Goal: Find specific page/section: Find specific page/section

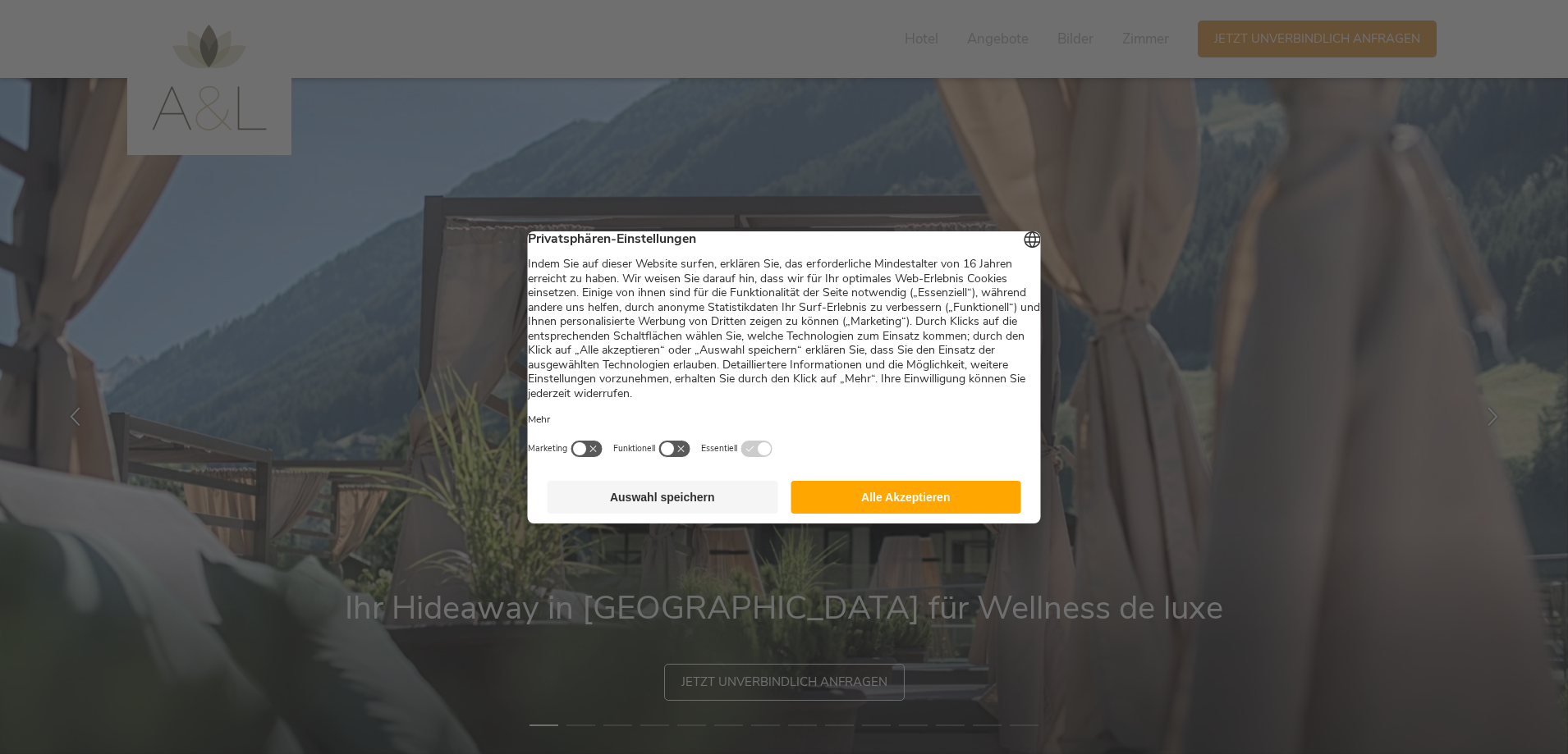
click at [928, 500] on button "Alle Akzeptieren" at bounding box center [906, 496] width 231 height 33
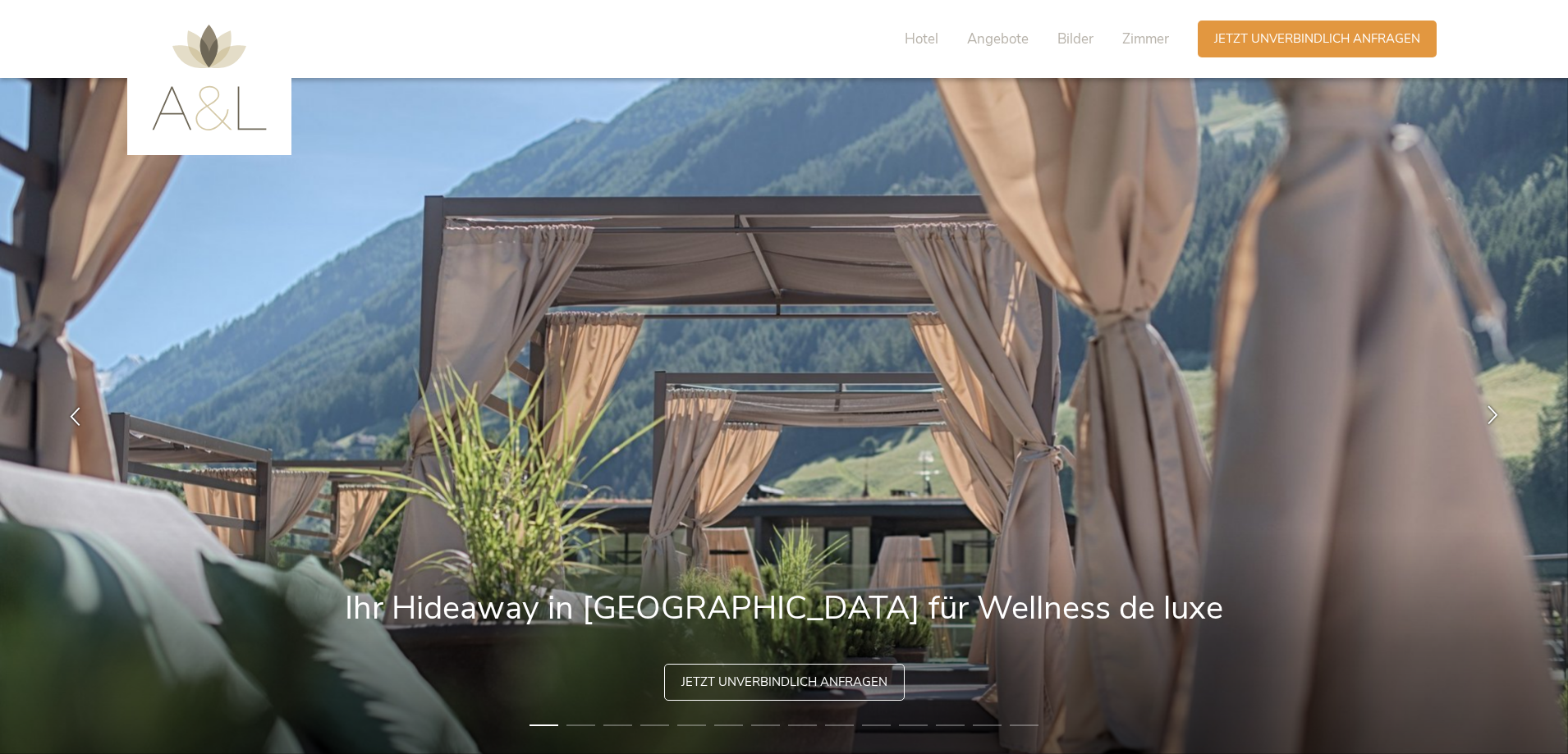
click at [1494, 418] on icon at bounding box center [1492, 414] width 19 height 19
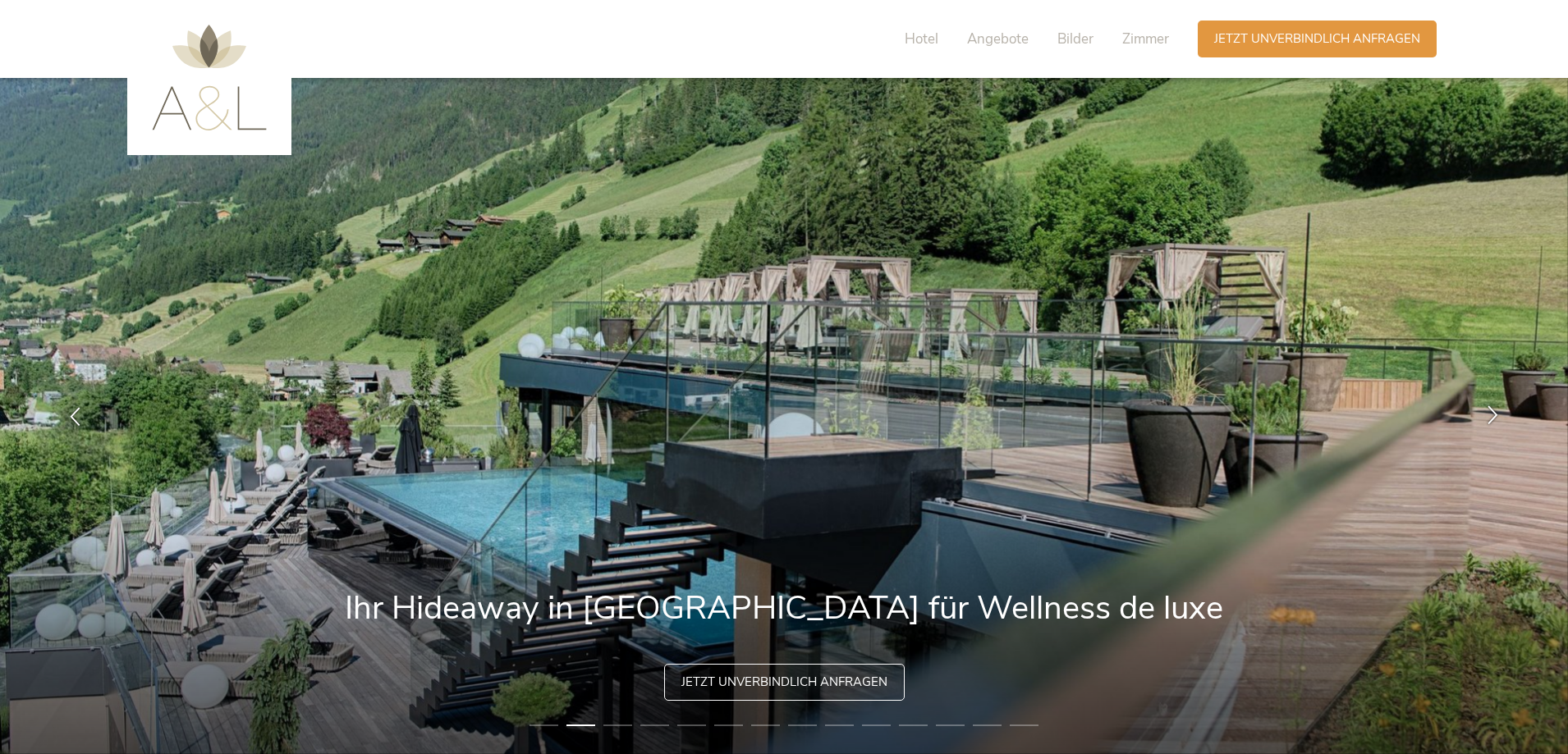
click at [1494, 418] on icon at bounding box center [1492, 414] width 19 height 19
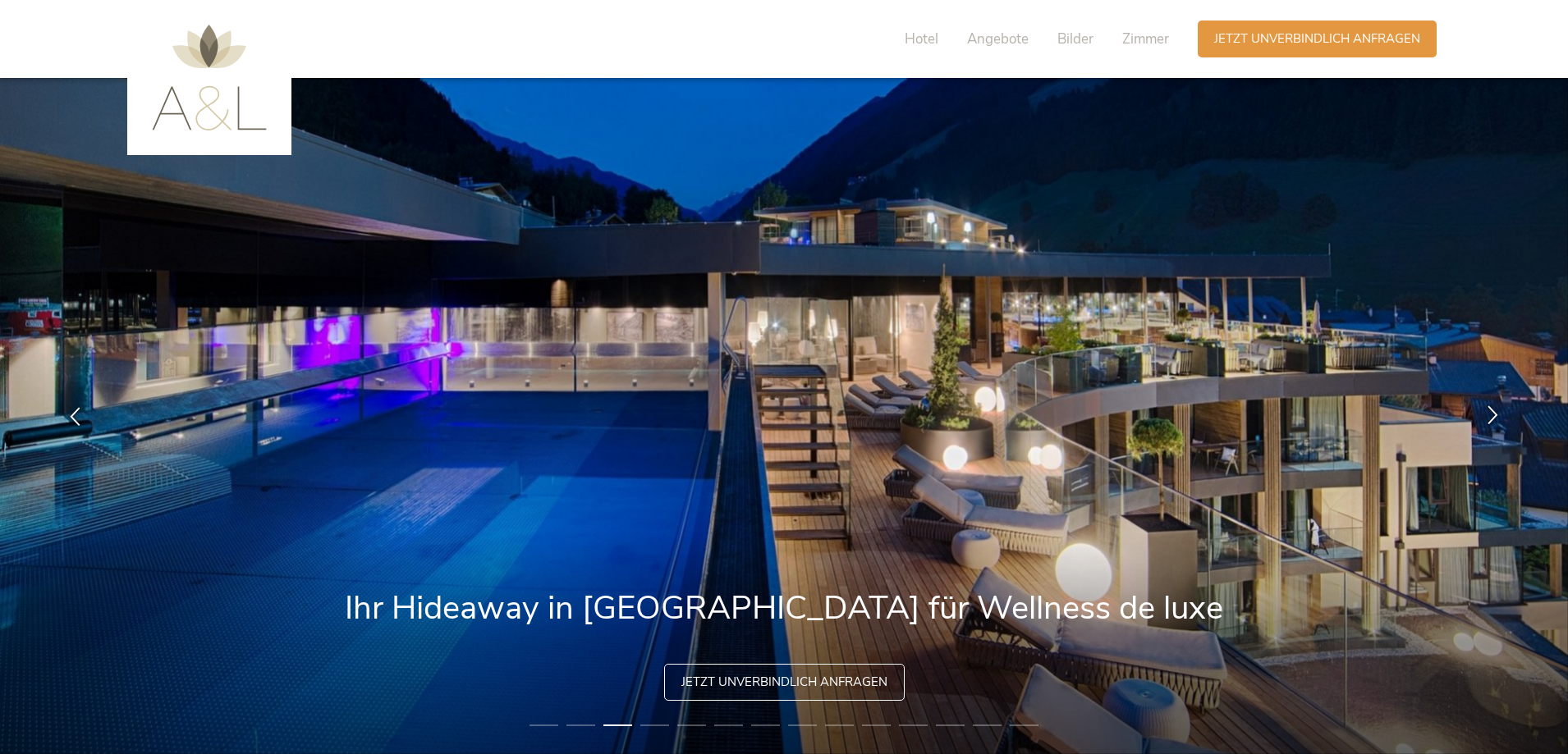
click at [1494, 418] on icon at bounding box center [1492, 414] width 19 height 19
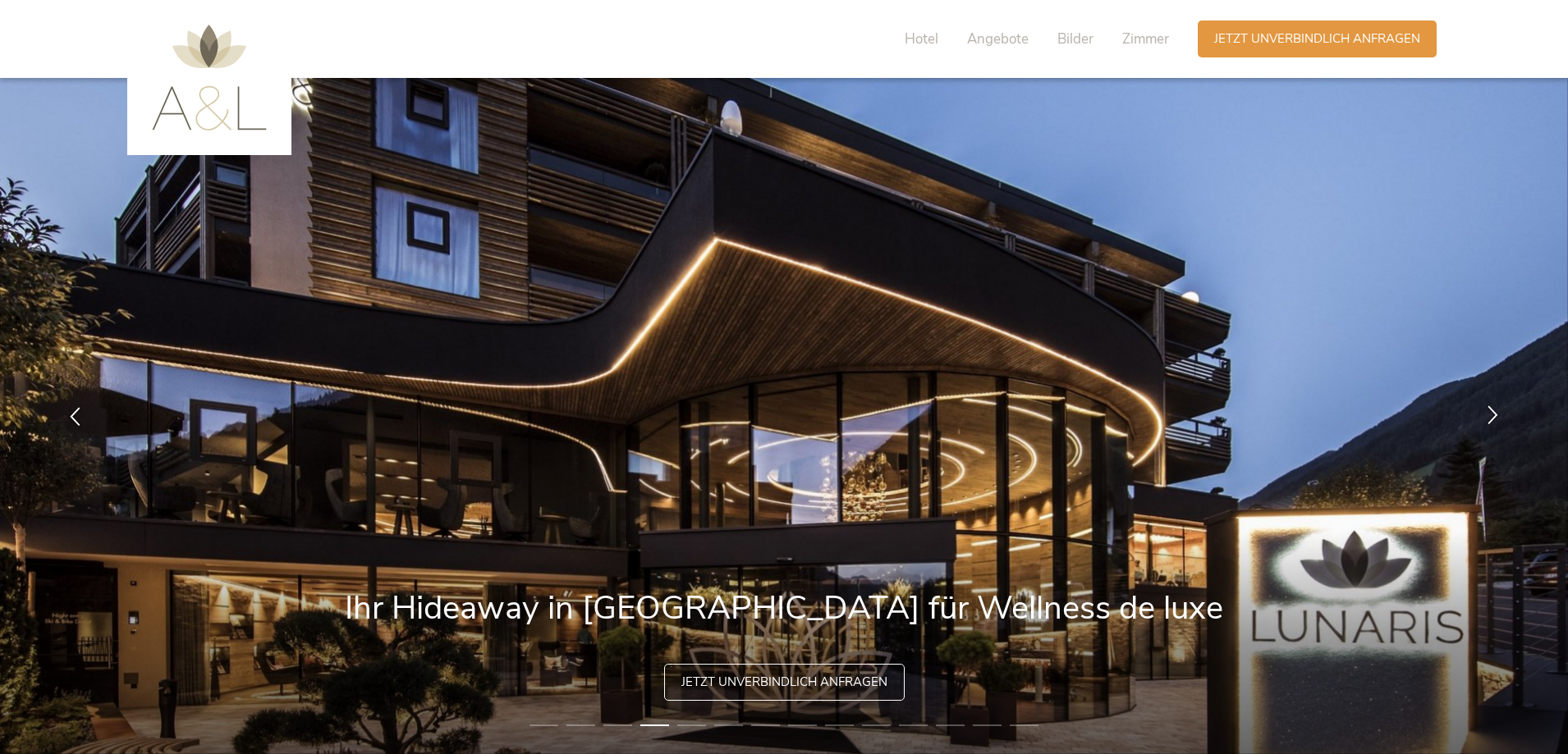
click at [1494, 418] on icon at bounding box center [1492, 414] width 19 height 19
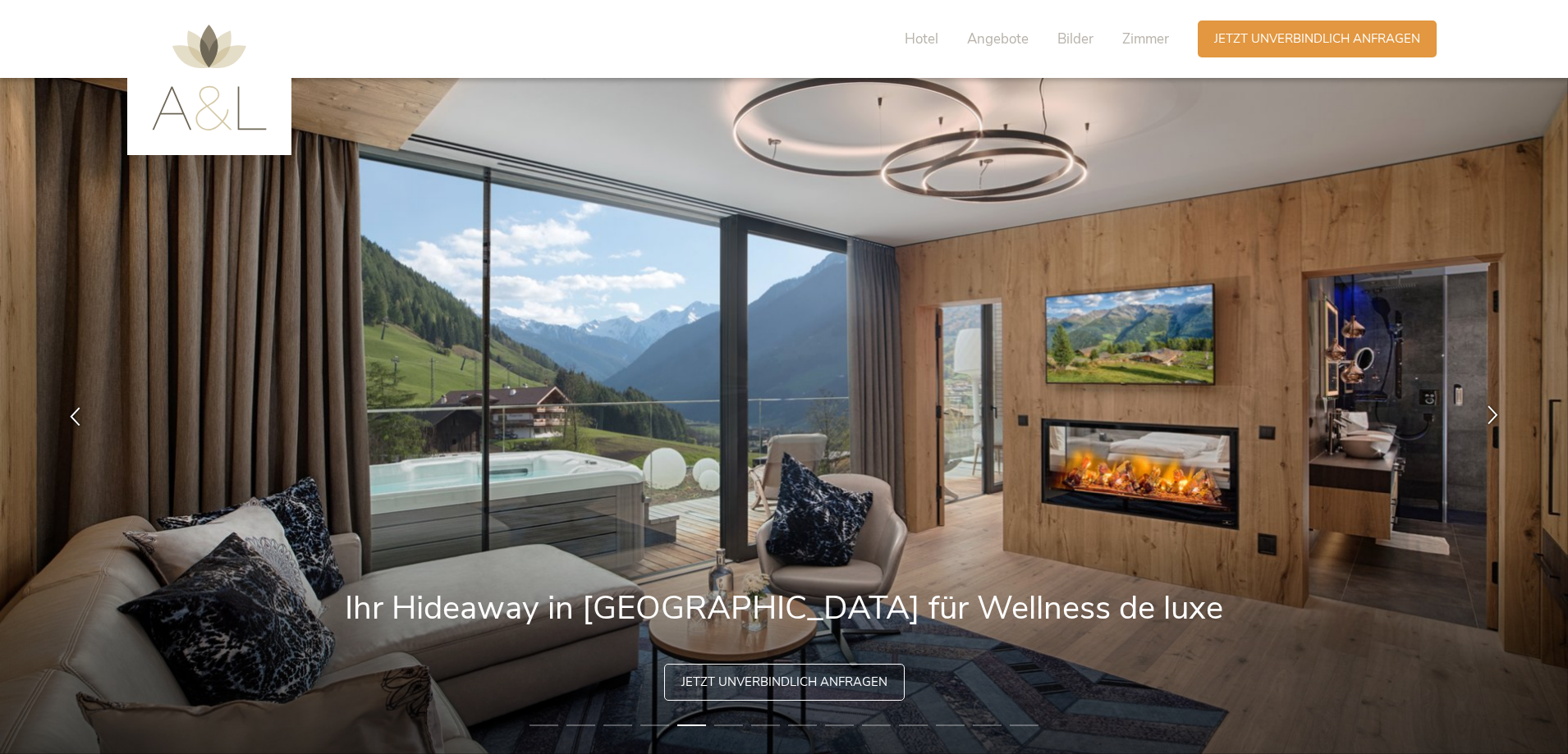
click at [1494, 418] on icon at bounding box center [1492, 414] width 19 height 19
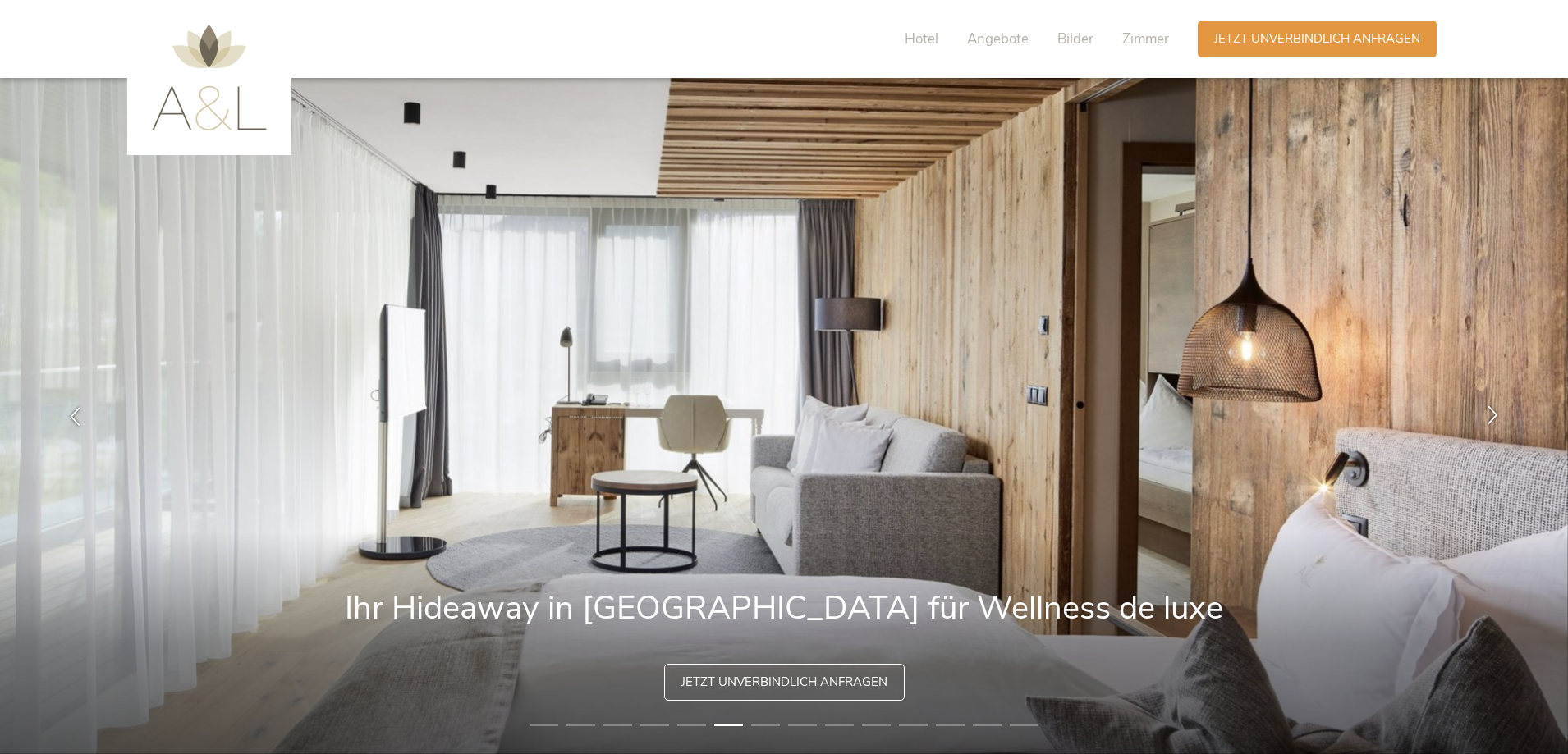
click at [1494, 418] on icon at bounding box center [1492, 414] width 19 height 19
click at [1492, 416] on icon at bounding box center [1492, 414] width 19 height 19
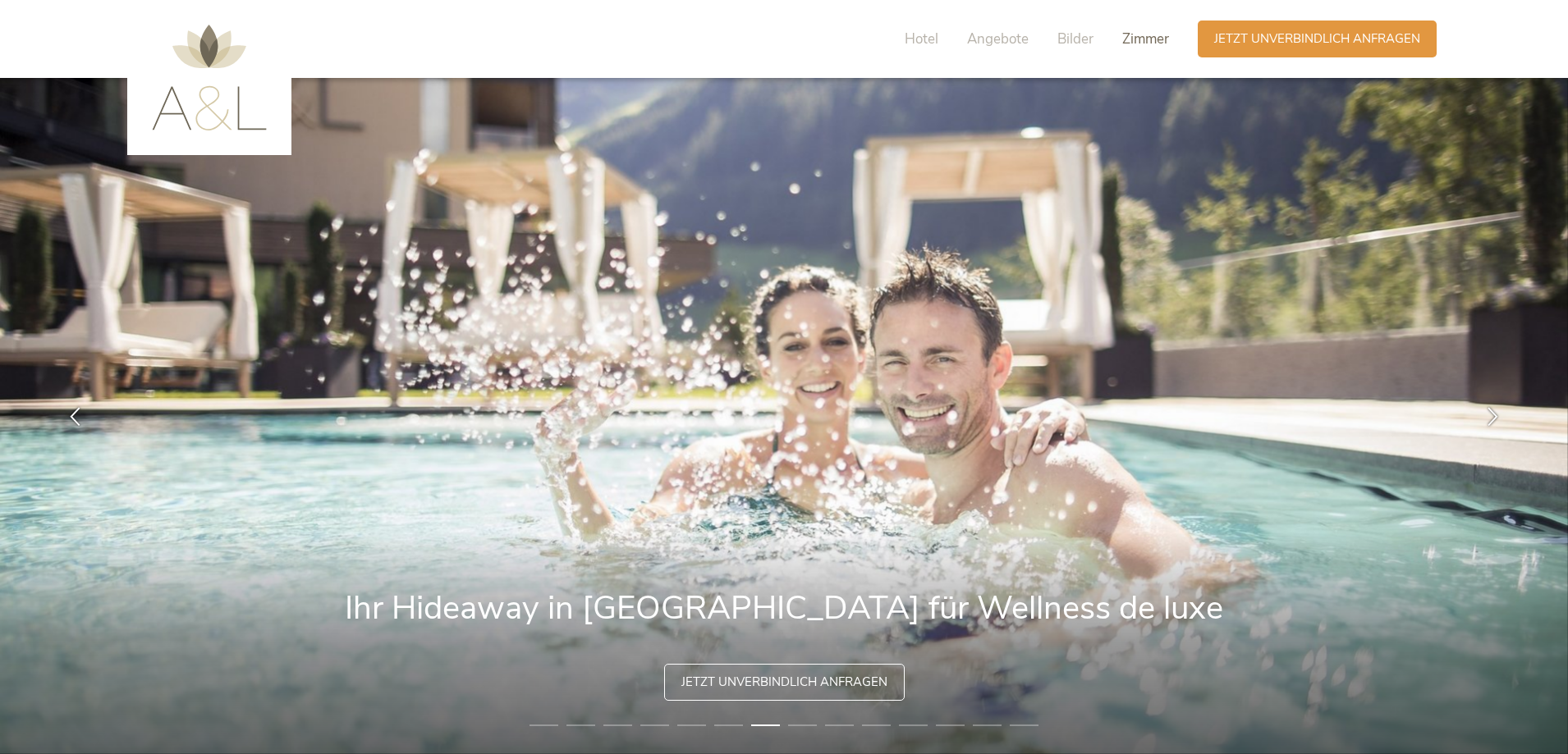
click at [1148, 45] on span "Zimmer" at bounding box center [1145, 38] width 47 height 19
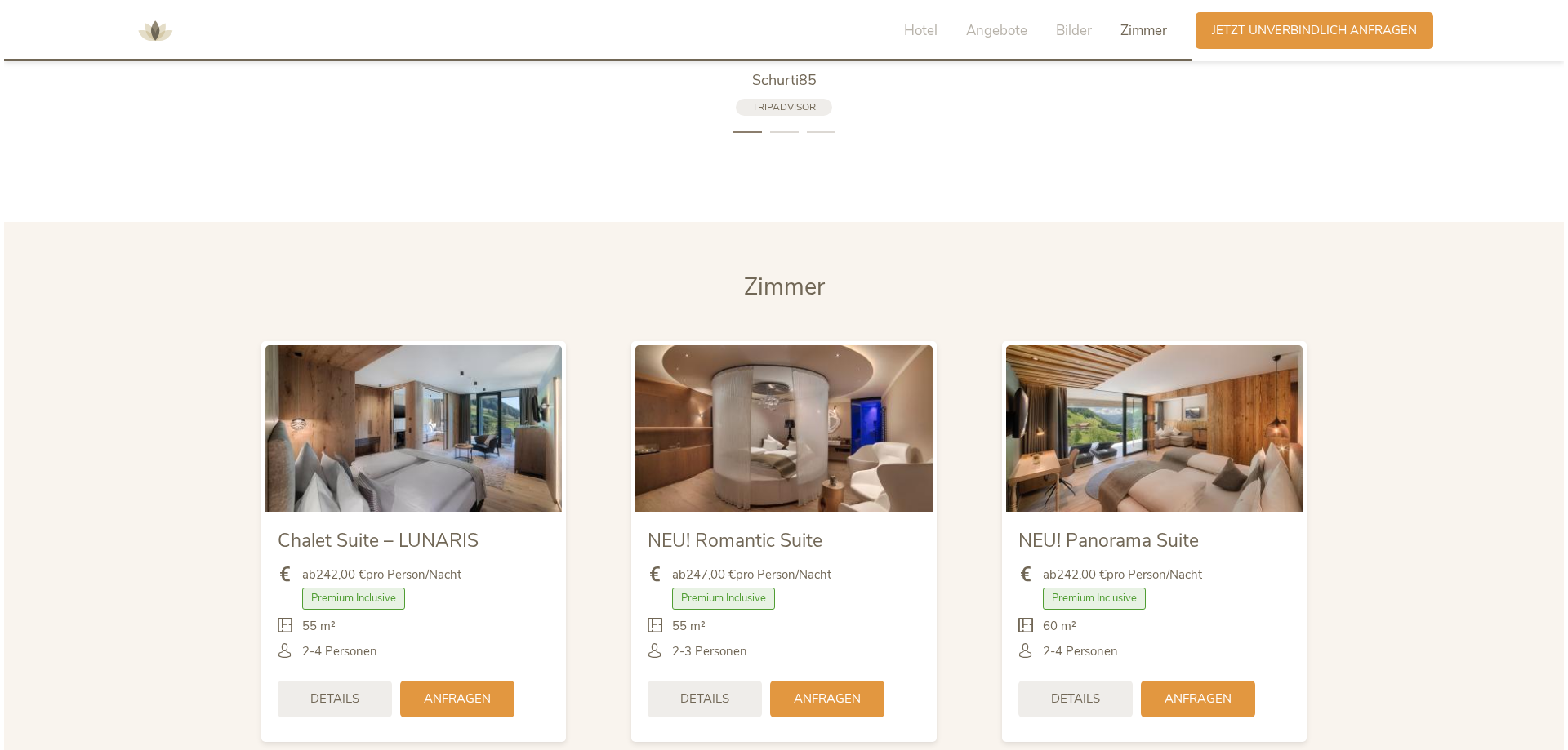
scroll to position [3812, 0]
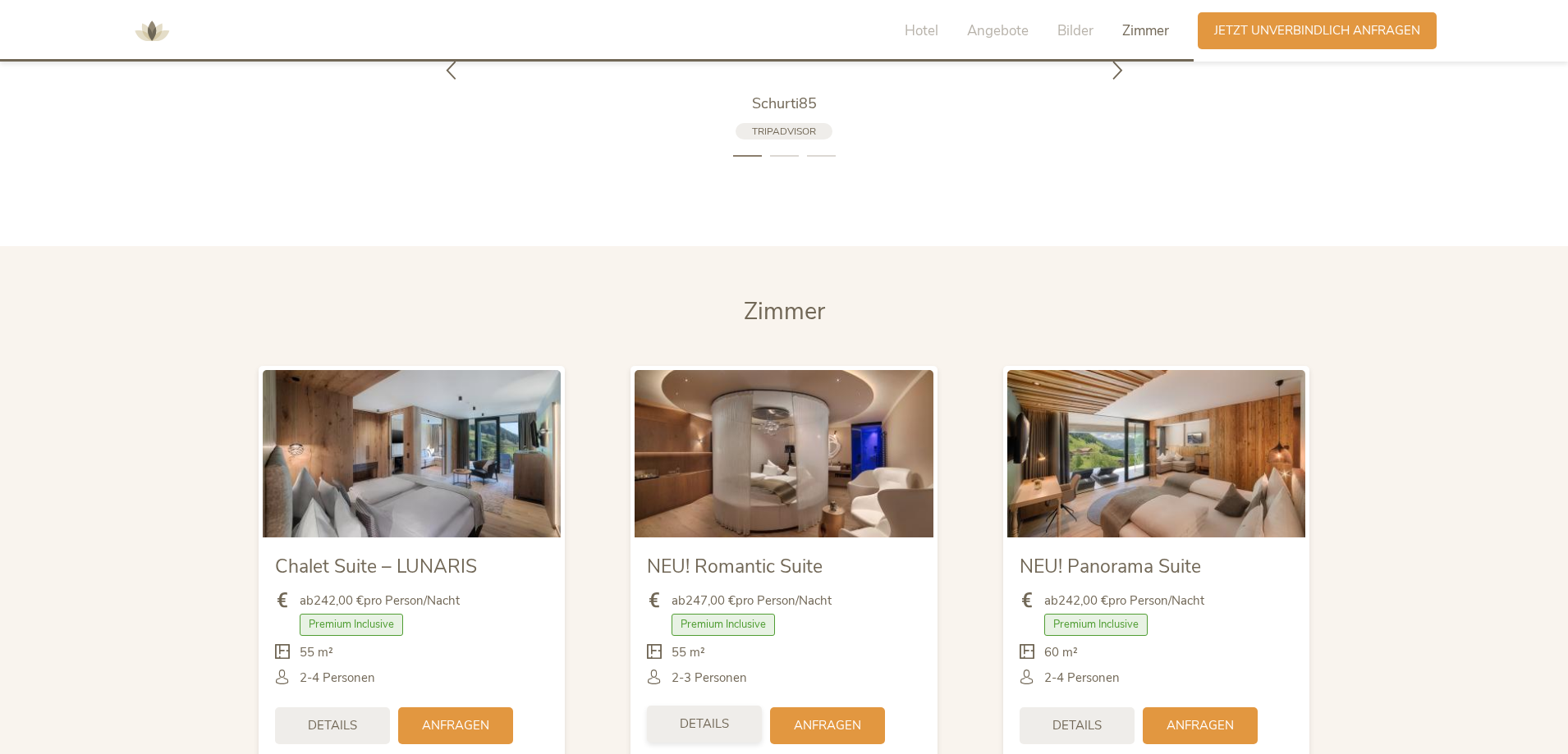
click at [708, 726] on span "Details" at bounding box center [704, 724] width 49 height 17
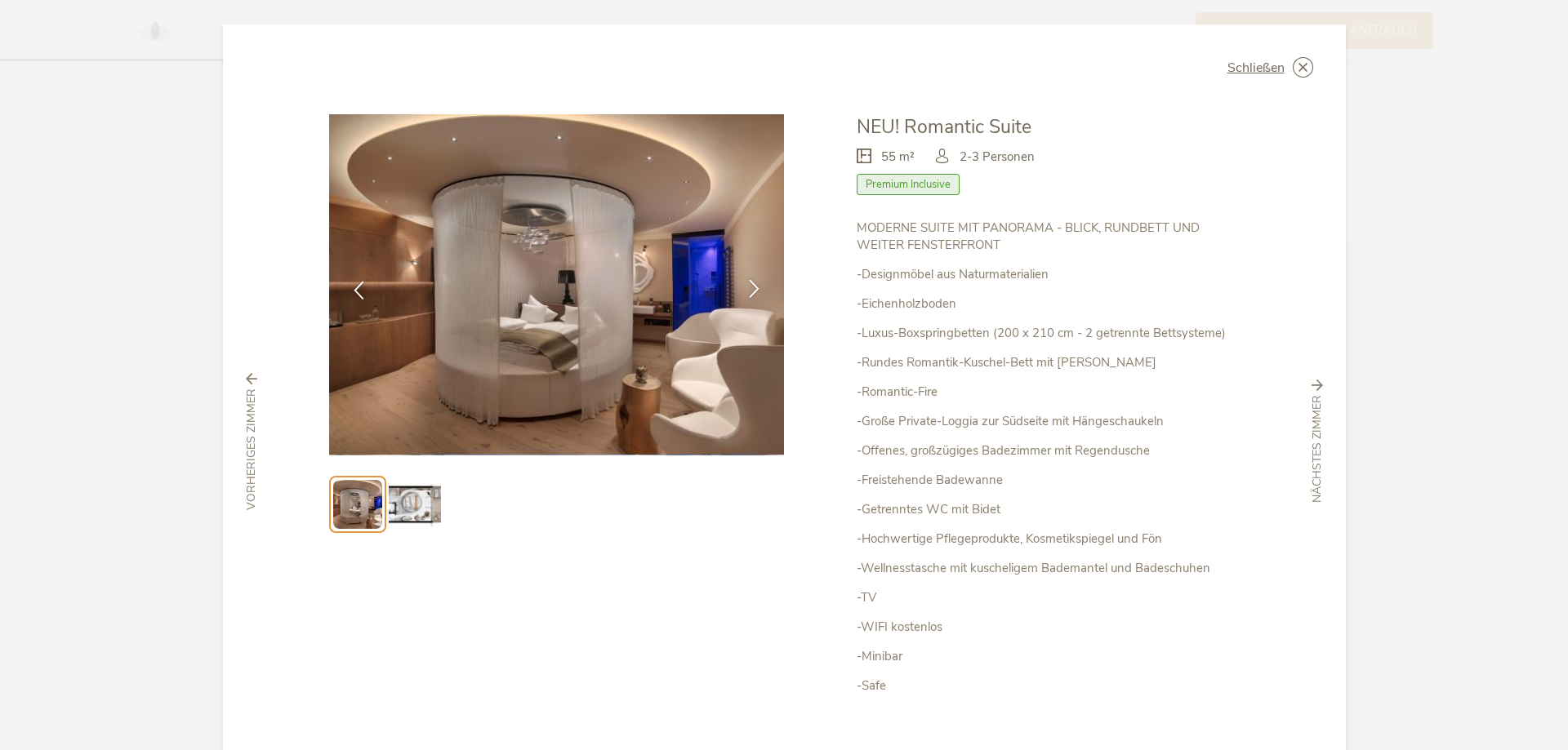
click at [750, 298] on div at bounding box center [754, 290] width 51 height 51
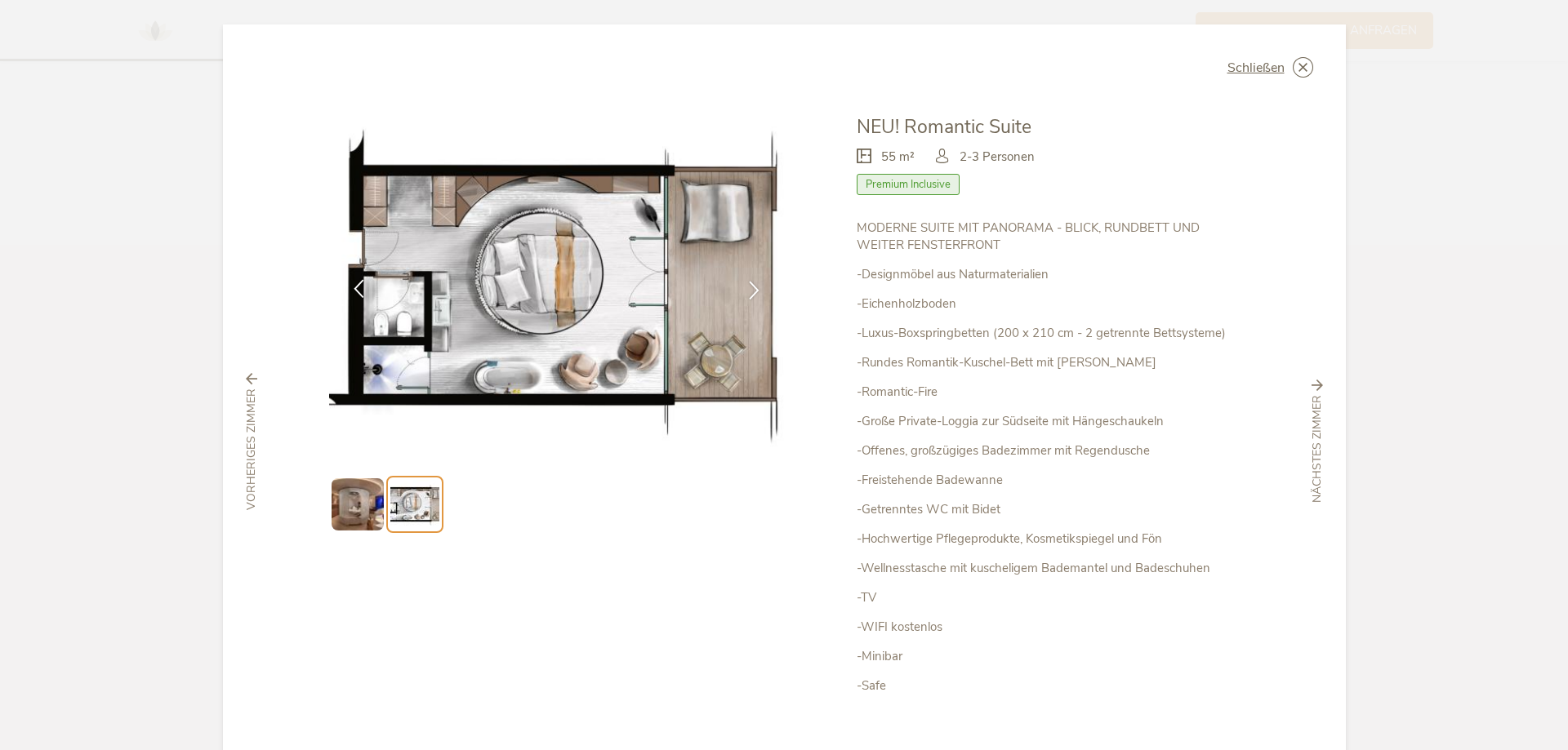
click at [356, 291] on icon at bounding box center [358, 288] width 19 height 19
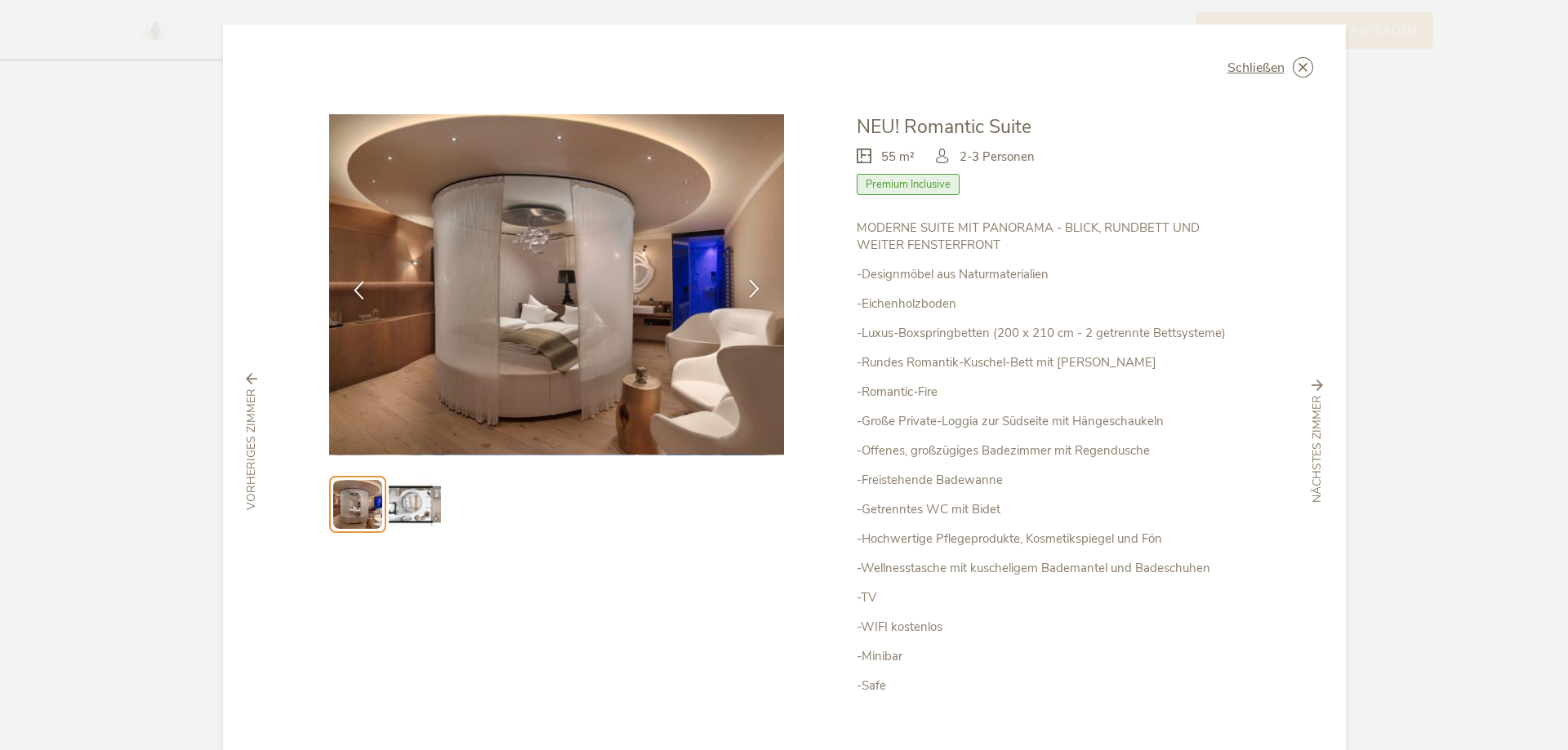
click at [755, 296] on icon at bounding box center [754, 288] width 19 height 19
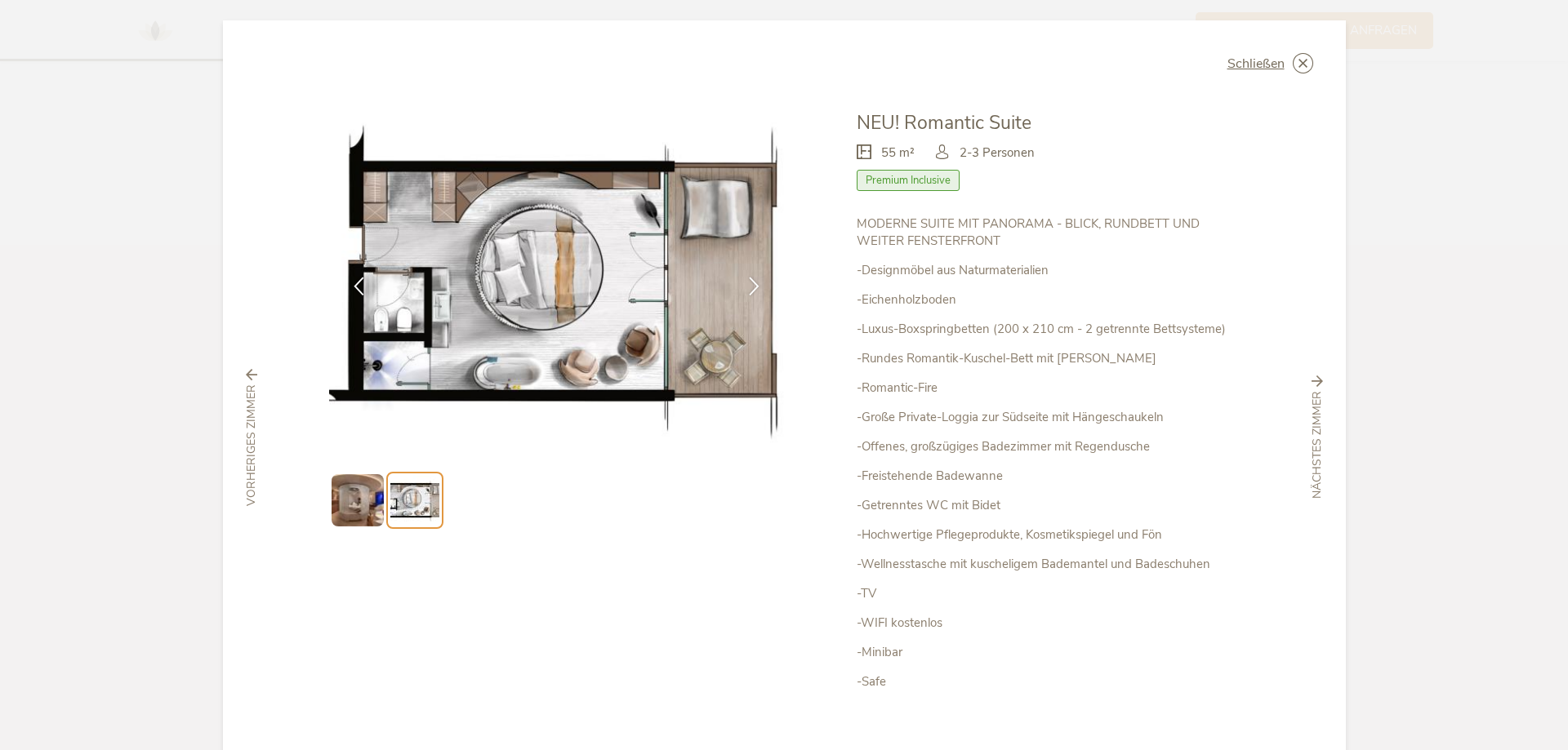
scroll to position [0, 0]
